Goal: Communication & Community: Ask a question

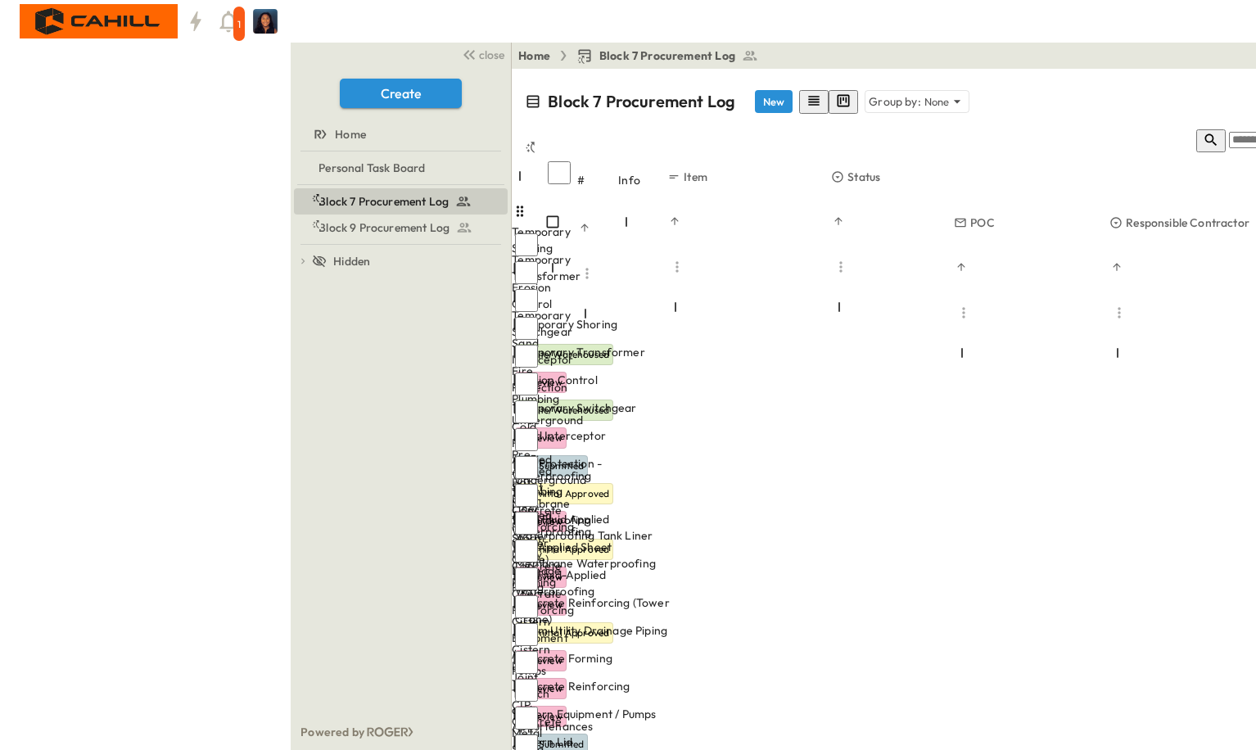
click at [212, 16] on div "1" at bounding box center [143, 21] width 287 height 43
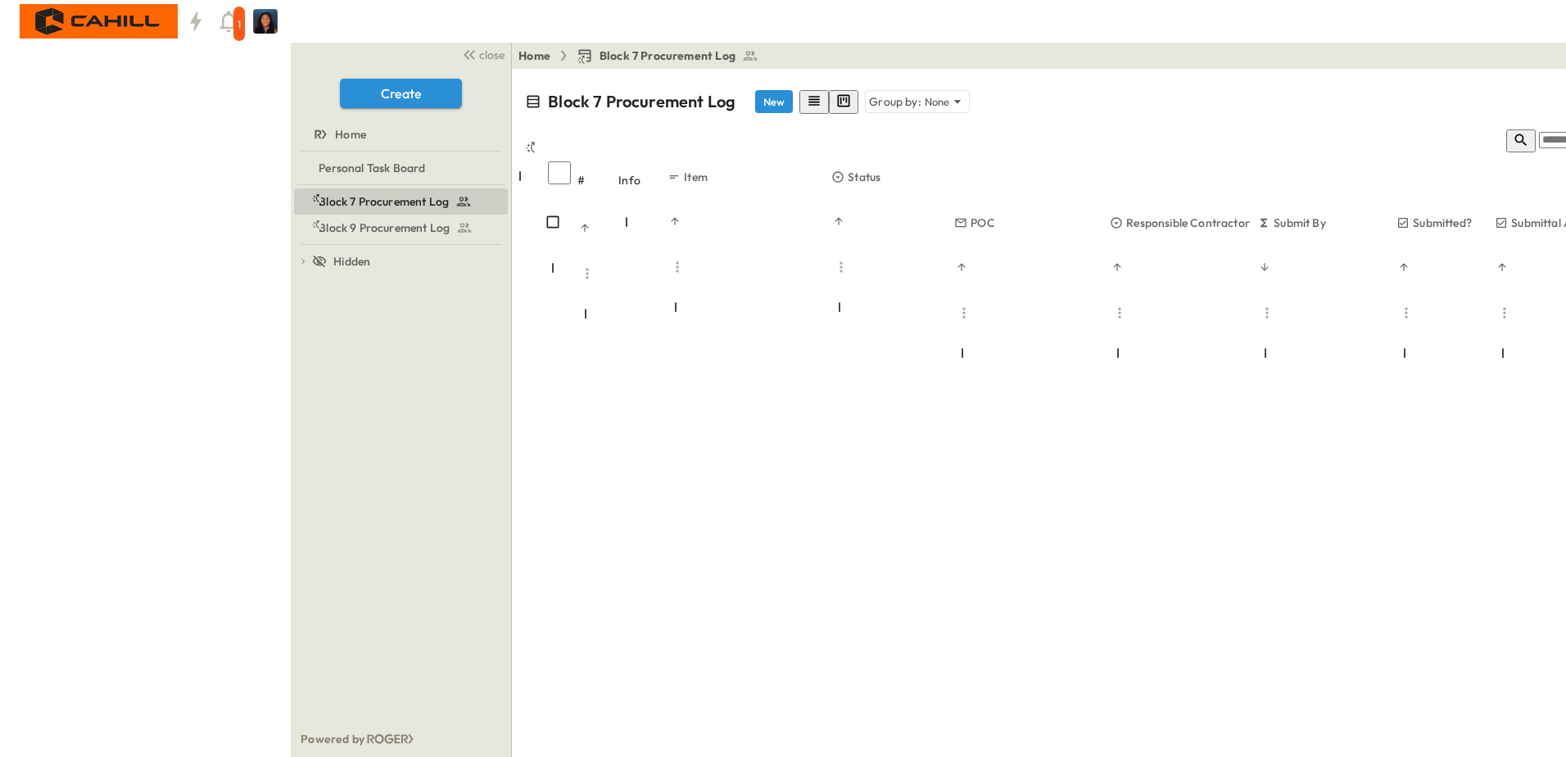
scroll to position [655, 0]
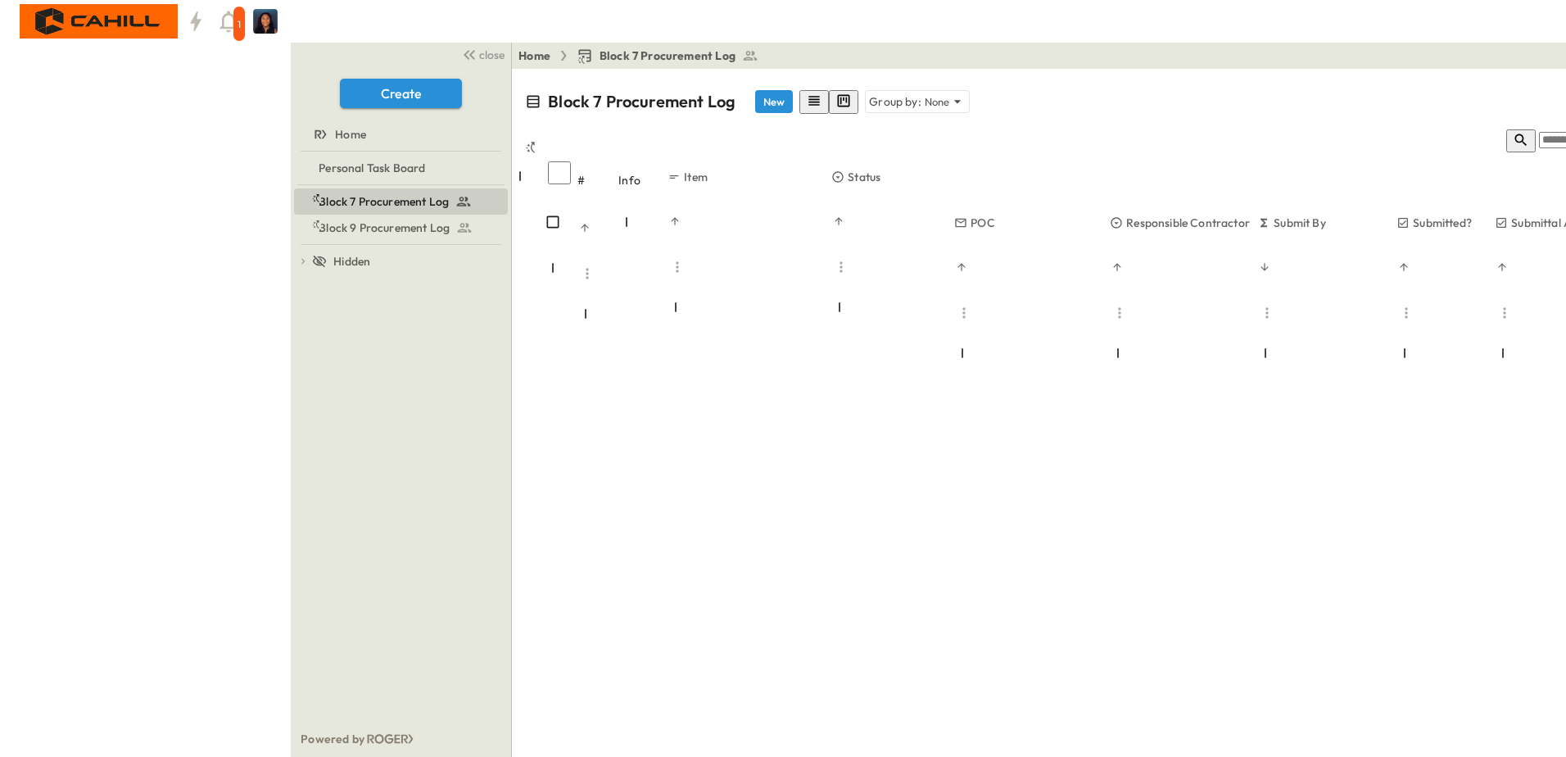
scroll to position [2457, 0]
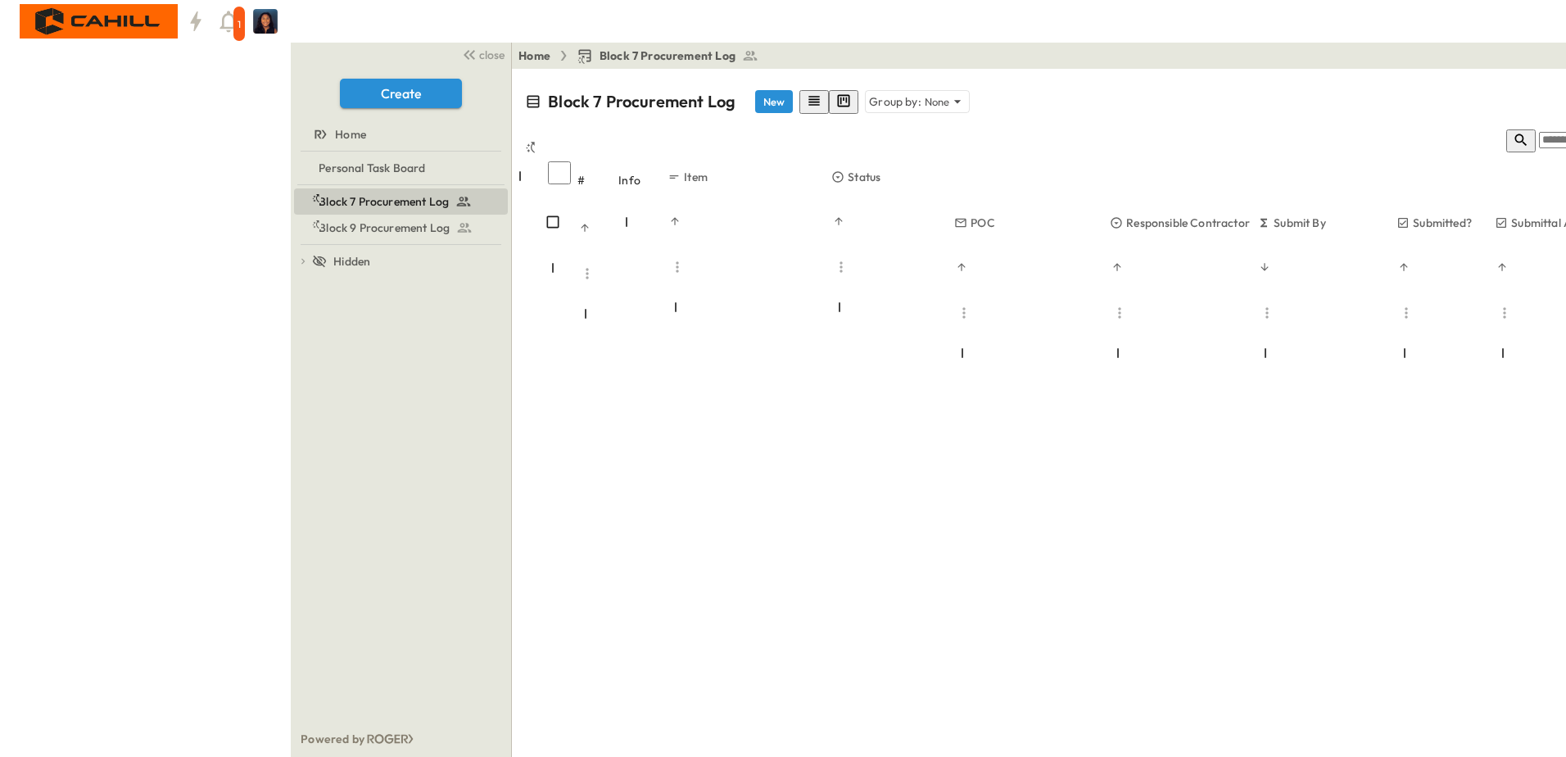
drag, startPoint x: 1159, startPoint y: 360, endPoint x: 144, endPoint y: 489, distance: 1023.5
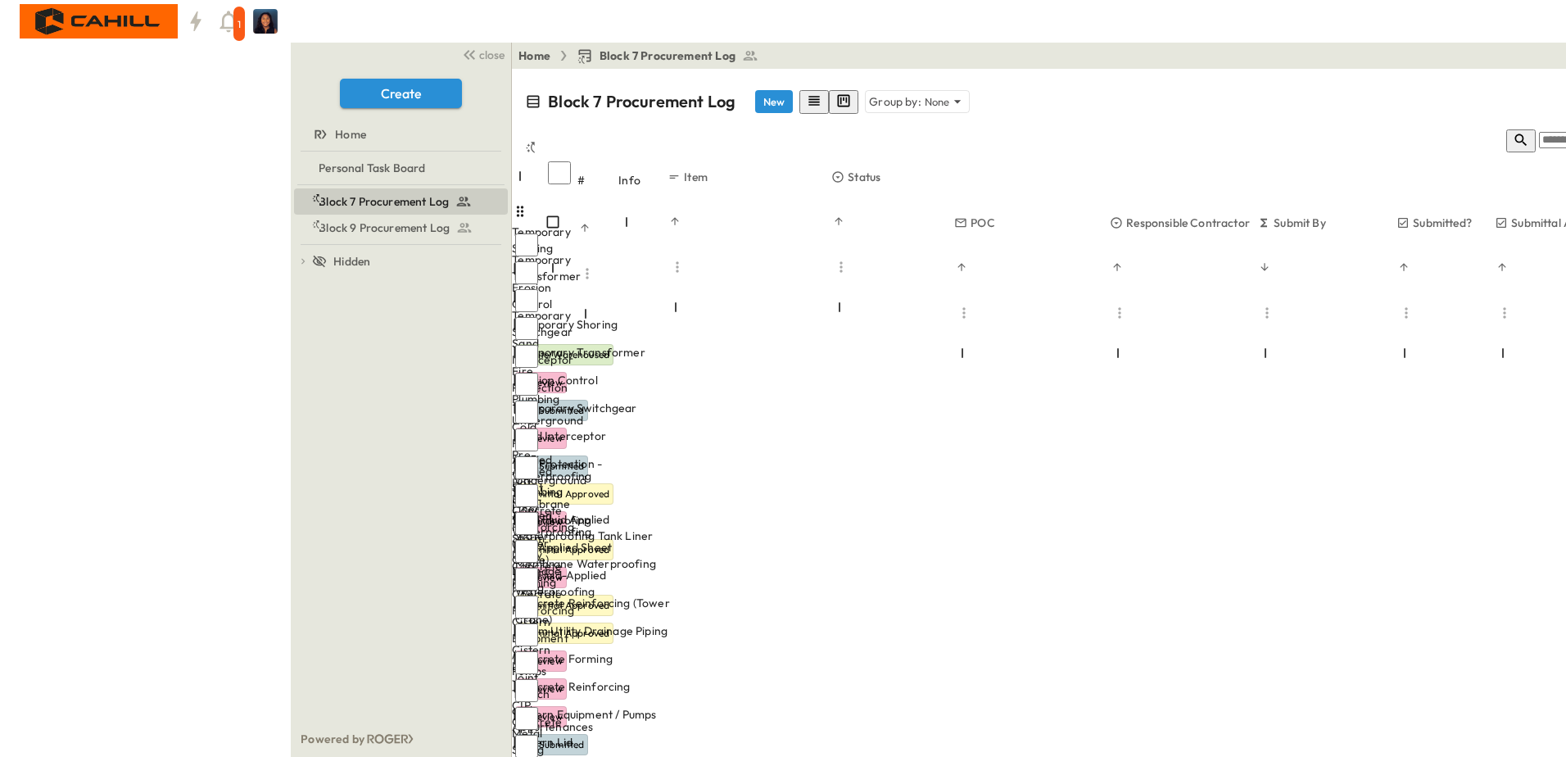
scroll to position [0, 0]
